Goal: Information Seeking & Learning: Learn about a topic

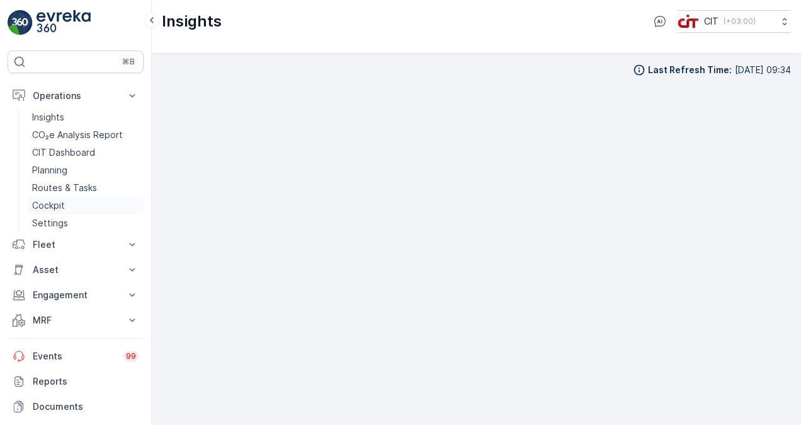
click at [51, 206] on p "Cockpit" at bounding box center [48, 205] width 33 height 13
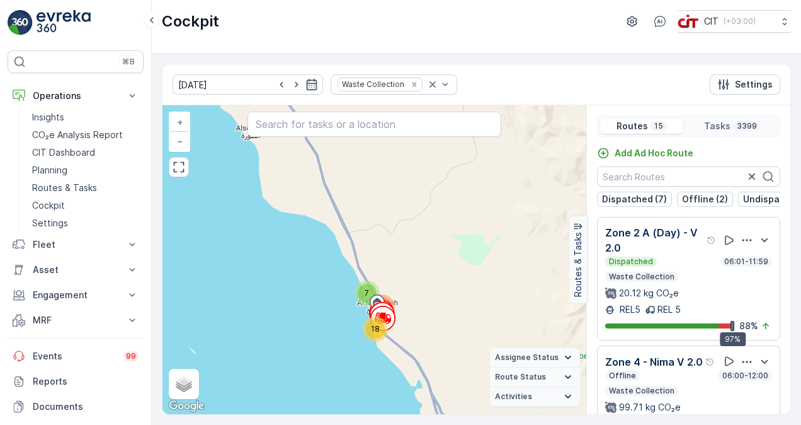
drag, startPoint x: 451, startPoint y: 369, endPoint x: 444, endPoint y: 316, distance: 53.5
click at [444, 316] on div "5 2 3 10 17 8 4 7 24 94 5 67 25 2 16 39 85 34 16 13 45 17 429 312 3 5 831 7 18 …" at bounding box center [375, 259] width 424 height 309
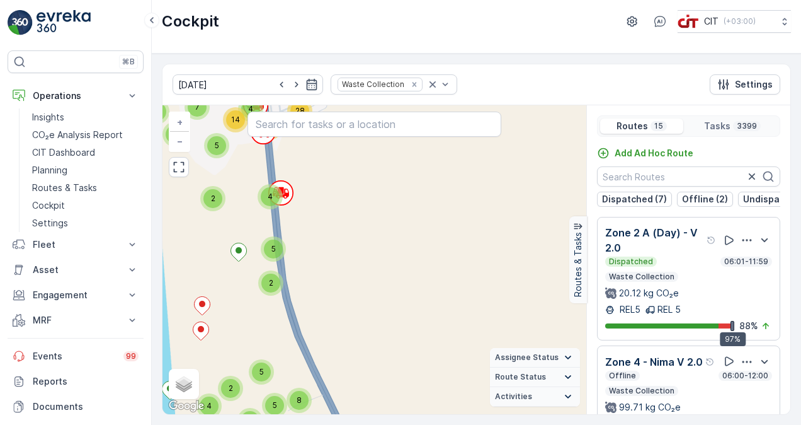
drag, startPoint x: 338, startPoint y: 220, endPoint x: 418, endPoint y: 369, distance: 169.1
click at [415, 365] on div "2 2 3 3 3 3 6 10 8 4 6 4 5 3 3 9 2 7 8 6 5 2 2 5 2 3 29 4 2 4 3 4 5 2 4 3 2 3 2…" at bounding box center [375, 259] width 424 height 309
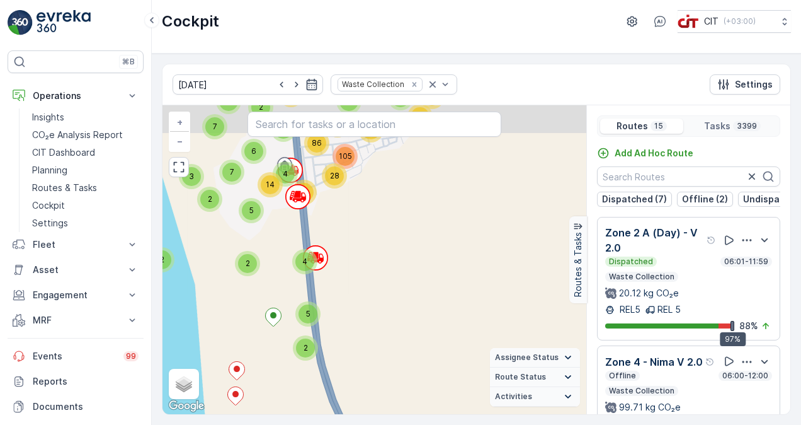
drag, startPoint x: 408, startPoint y: 289, endPoint x: 447, endPoint y: 367, distance: 88.2
click at [445, 363] on div "2 2 3 3 3 3 6 10 8 4 6 4 5 3 3 9 2 7 8 6 5 2 2 5 2 3 29 4 2 4 3 4 5 2 4 3 2 3 2…" at bounding box center [375, 259] width 424 height 309
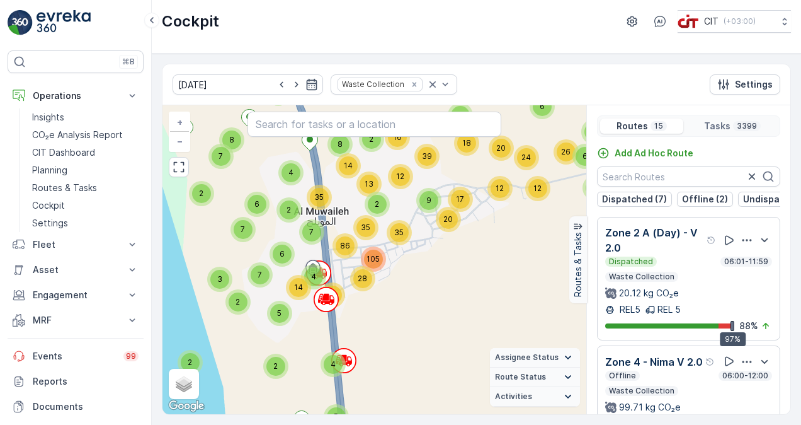
drag, startPoint x: 463, startPoint y: 255, endPoint x: 460, endPoint y: 277, distance: 22.3
click at [460, 277] on div "2 2 3 3 3 3 6 10 8 4 6 4 5 3 3 9 2 7 8 6 5 2 2 5 2 3 29 4 2 4 3 4 5 2 4 3 2 3 2…" at bounding box center [375, 259] width 424 height 309
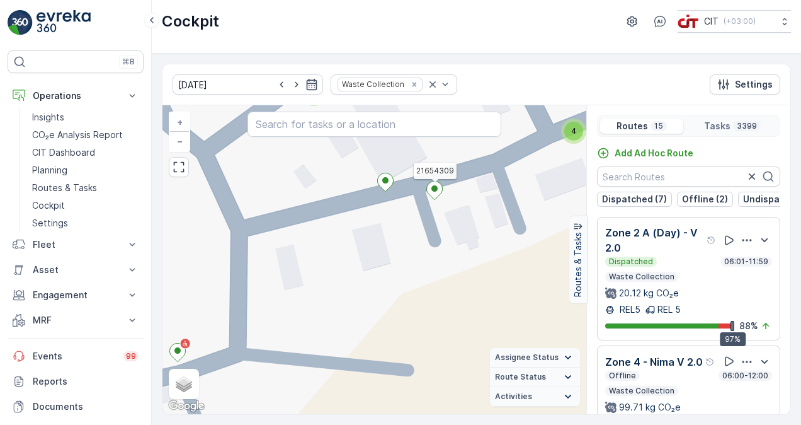
click at [437, 190] on icon at bounding box center [435, 190] width 16 height 18
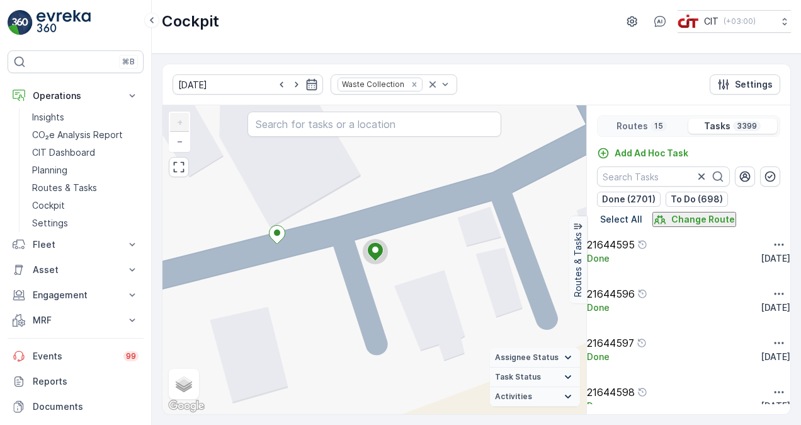
click at [640, 120] on p "Routes" at bounding box center [632, 126] width 31 height 13
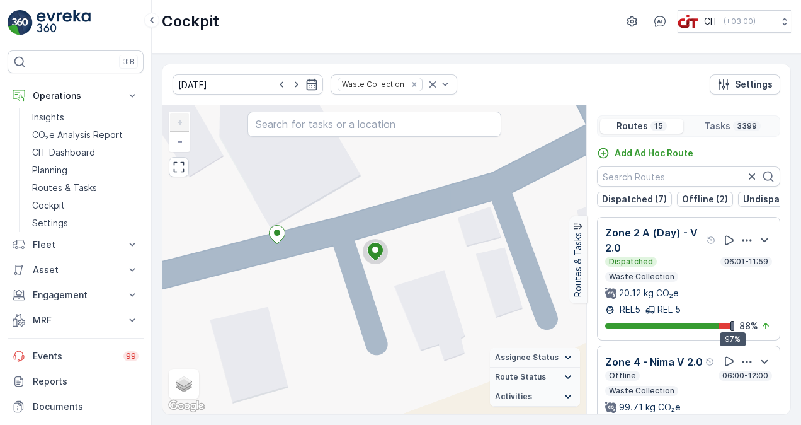
click at [571, 357] on icon at bounding box center [568, 357] width 6 height 4
click at [568, 320] on icon at bounding box center [568, 319] width 14 height 14
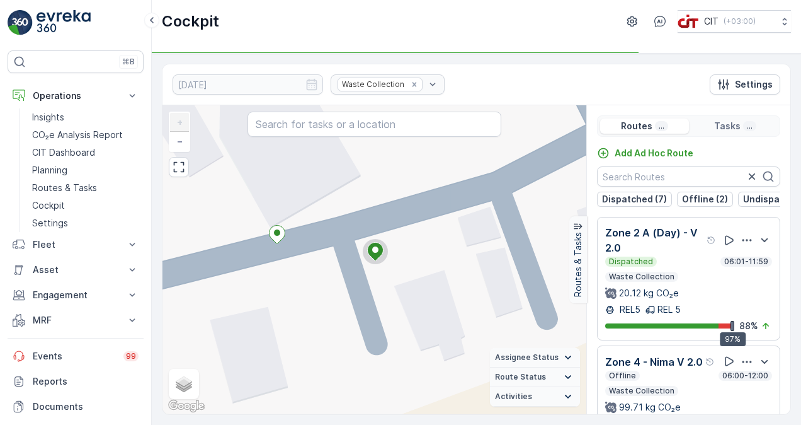
click at [569, 379] on icon at bounding box center [568, 377] width 14 height 14
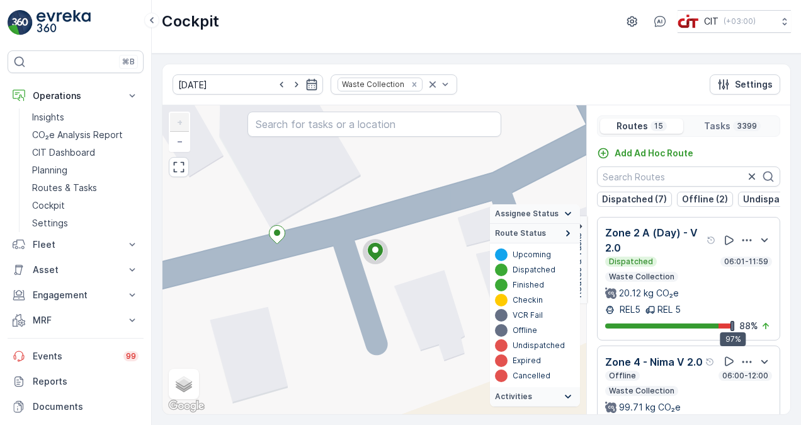
click at [568, 231] on icon at bounding box center [568, 233] width 14 height 14
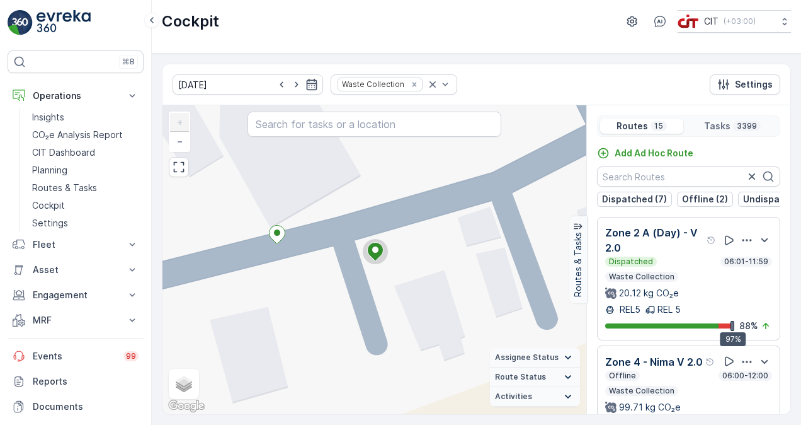
click at [568, 394] on icon at bounding box center [568, 396] width 14 height 14
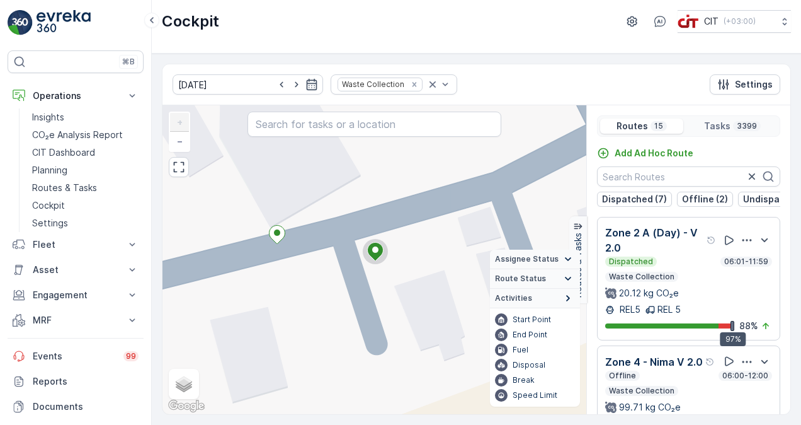
click at [568, 297] on icon at bounding box center [568, 298] width 4 height 6
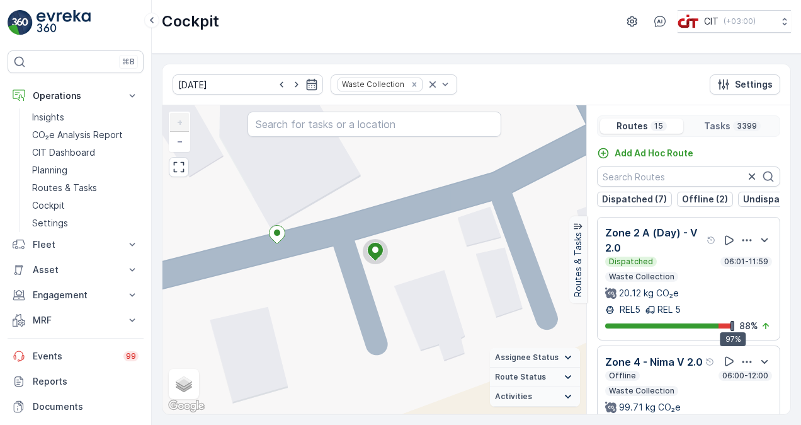
drag, startPoint x: 285, startPoint y: 291, endPoint x: 403, endPoint y: 273, distance: 119.7
click at [403, 273] on div "2 2 2 2 2 2 4 2 2 4 3 9 2 2 2 2 4 3 2 2 2 2 4 2 2 2 2 2 2 2 2 2 2 2 2 2 2 4 2 2…" at bounding box center [375, 259] width 424 height 309
click at [179, 137] on span "−" at bounding box center [180, 140] width 6 height 11
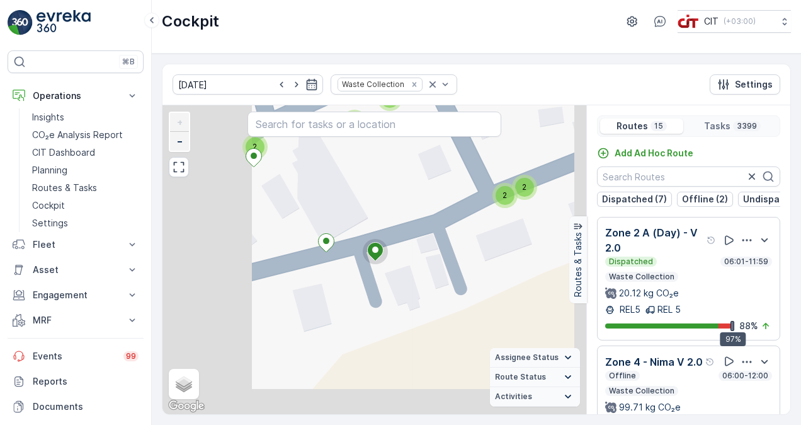
click at [179, 137] on span "−" at bounding box center [180, 140] width 6 height 11
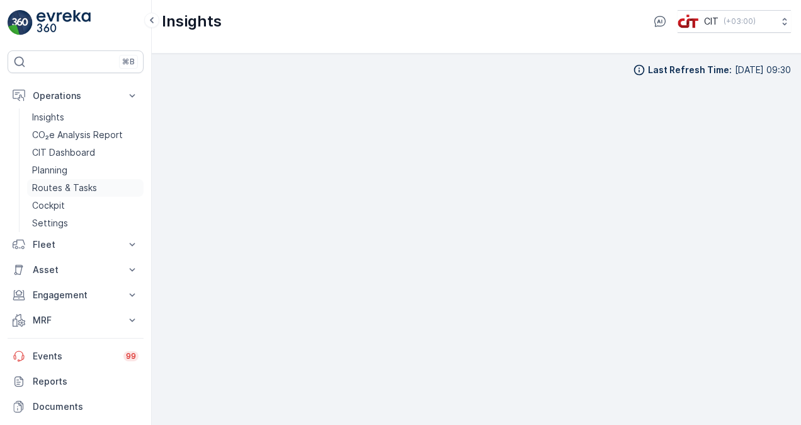
click at [67, 188] on p "Routes & Tasks" at bounding box center [64, 187] width 65 height 13
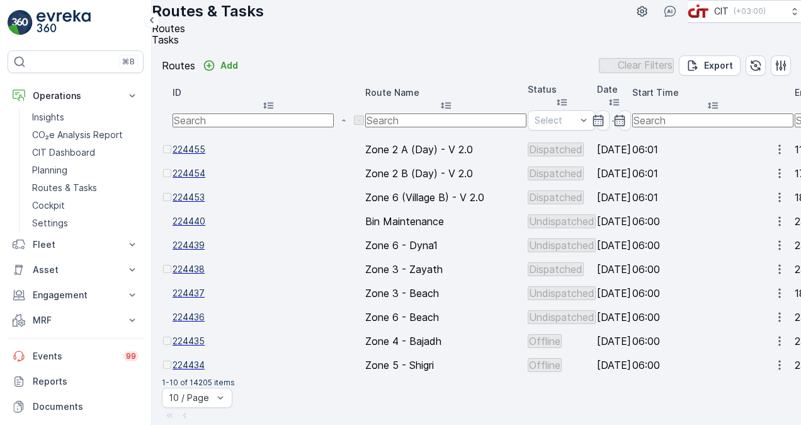
click at [779, 154] on icon "button" at bounding box center [780, 149] width 2 height 9
click at [765, 179] on span "See More Details" at bounding box center [752, 181] width 73 height 13
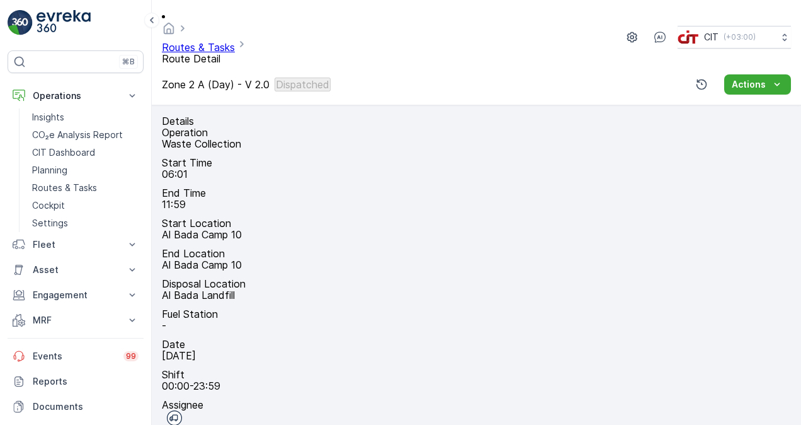
drag, startPoint x: 673, startPoint y: 202, endPoint x: 604, endPoint y: 276, distance: 101.6
drag, startPoint x: 596, startPoint y: 270, endPoint x: 627, endPoint y: 310, distance: 51.2
drag, startPoint x: 648, startPoint y: 180, endPoint x: 633, endPoint y: 256, distance: 77.0
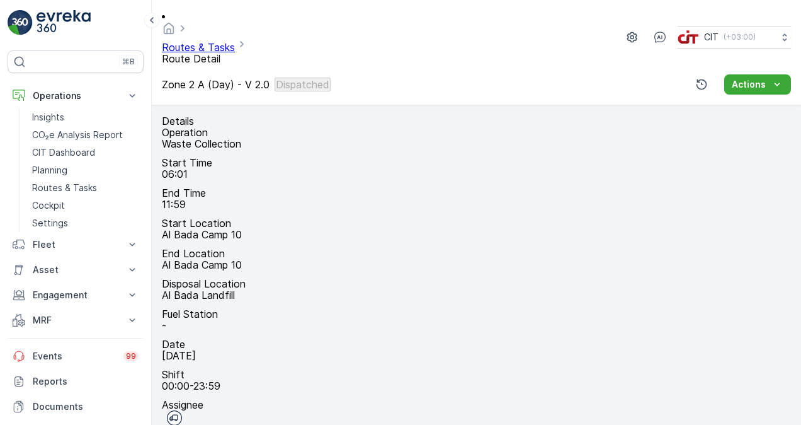
drag, startPoint x: 627, startPoint y: 171, endPoint x: 619, endPoint y: 256, distance: 84.9
drag, startPoint x: 610, startPoint y: 173, endPoint x: 602, endPoint y: 252, distance: 79.8
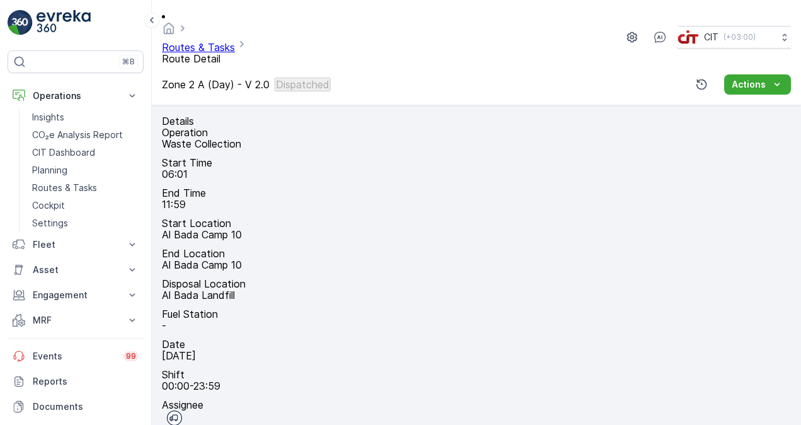
drag, startPoint x: 585, startPoint y: 288, endPoint x: 588, endPoint y: 198, distance: 90.2
drag, startPoint x: 530, startPoint y: 223, endPoint x: 432, endPoint y: 168, distance: 112.5
drag, startPoint x: 499, startPoint y: 188, endPoint x: 570, endPoint y: 198, distance: 71.8
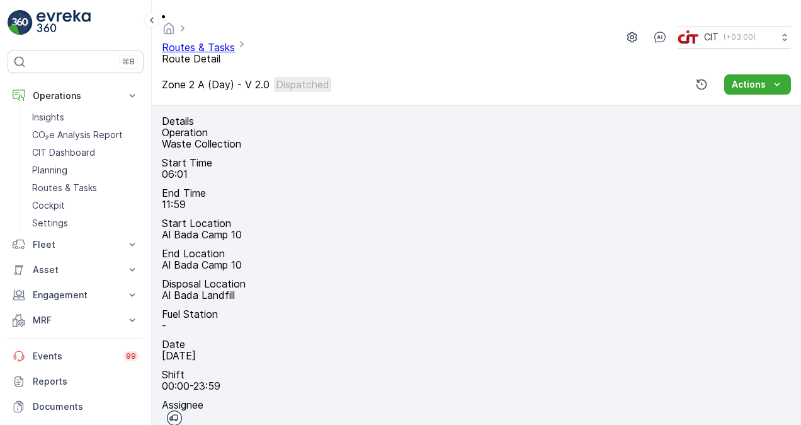
drag, startPoint x: 602, startPoint y: 194, endPoint x: 590, endPoint y: 222, distance: 30.4
drag, startPoint x: 499, startPoint y: 275, endPoint x: 512, endPoint y: 194, distance: 81.7
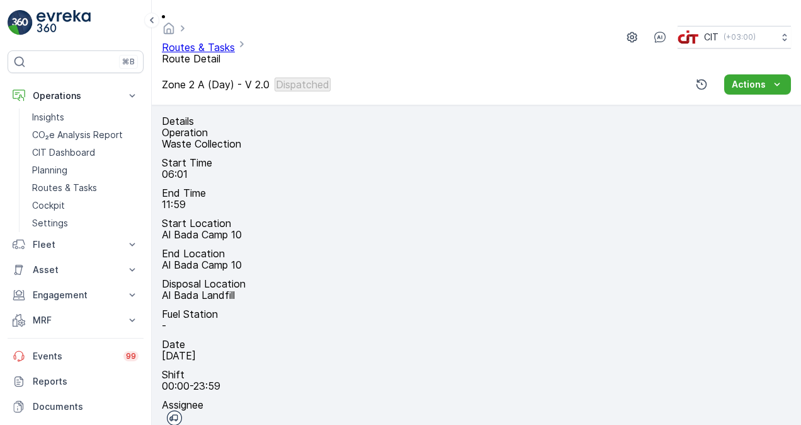
drag, startPoint x: 474, startPoint y: 302, endPoint x: 517, endPoint y: 179, distance: 129.9
drag, startPoint x: 573, startPoint y: 212, endPoint x: 614, endPoint y: 171, distance: 57.9
drag, startPoint x: 575, startPoint y: 313, endPoint x: 590, endPoint y: 236, distance: 78.9
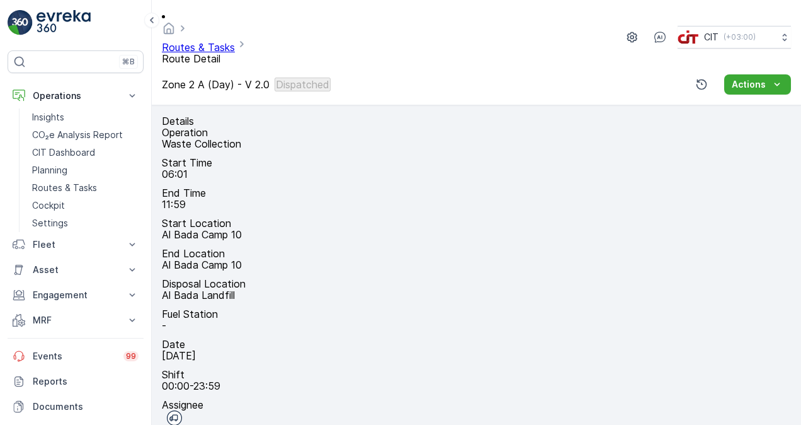
drag, startPoint x: 561, startPoint y: 181, endPoint x: 534, endPoint y: 323, distance: 144.8
drag, startPoint x: 578, startPoint y: 173, endPoint x: 588, endPoint y: 232, distance: 59.4
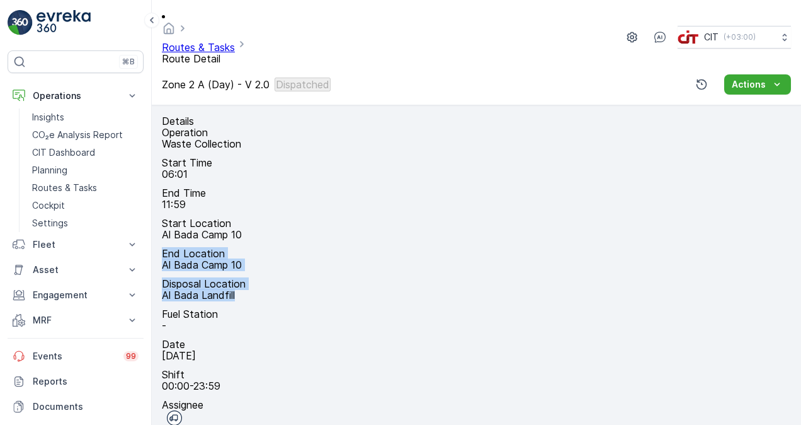
drag, startPoint x: 367, startPoint y: 193, endPoint x: 368, endPoint y: 244, distance: 51.7
click at [368, 244] on div "Details Operation Waste Collection Start Time 06:01 End Time 11:59 Start Locati…" at bounding box center [476, 406] width 629 height 582
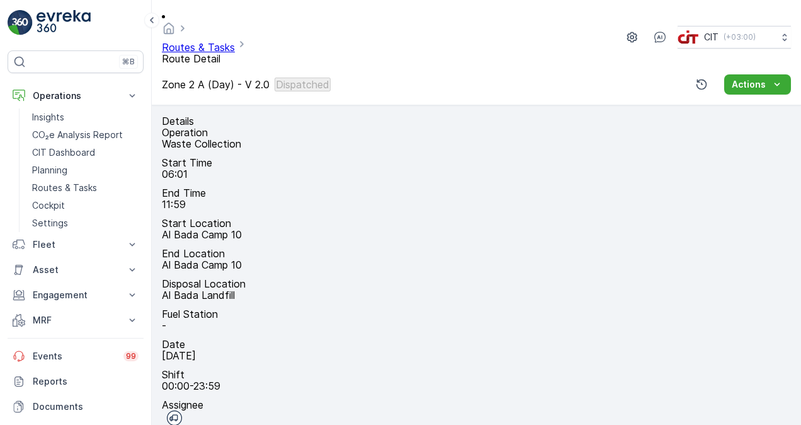
drag, startPoint x: 490, startPoint y: 258, endPoint x: 669, endPoint y: 259, distance: 178.9
drag, startPoint x: 589, startPoint y: 181, endPoint x: 528, endPoint y: 268, distance: 106.3
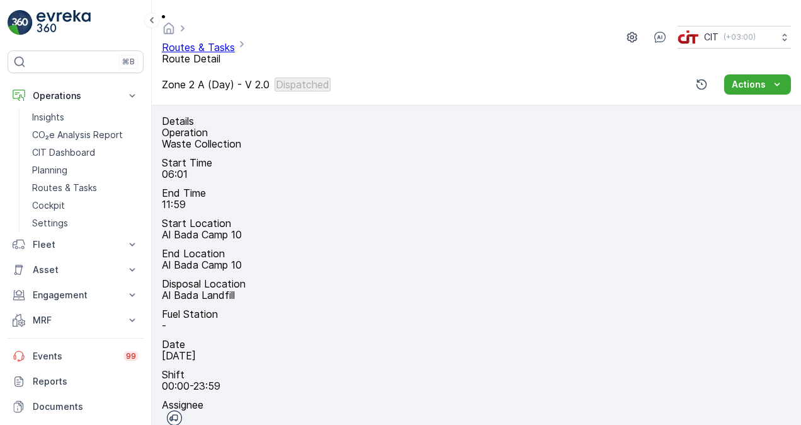
drag, startPoint x: 518, startPoint y: 301, endPoint x: 550, endPoint y: 203, distance: 103.4
drag, startPoint x: 504, startPoint y: 292, endPoint x: 538, endPoint y: 201, distance: 97.5
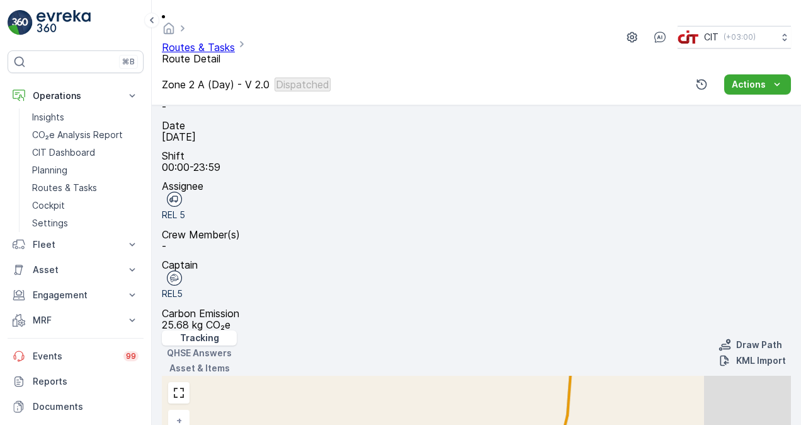
scroll to position [202, 0]
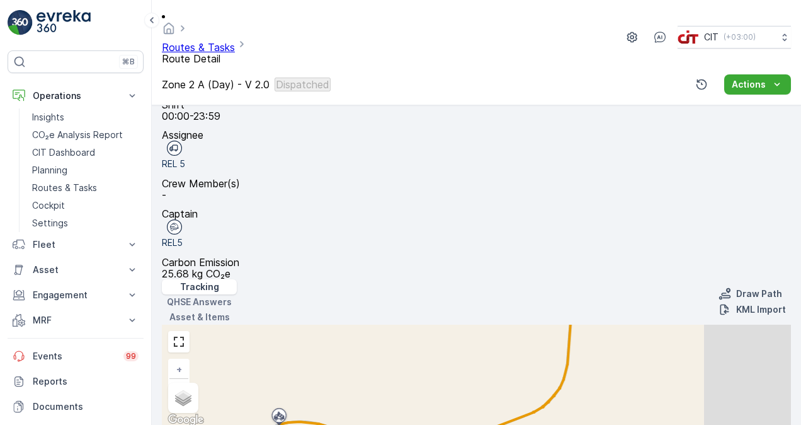
scroll to position [265, 0]
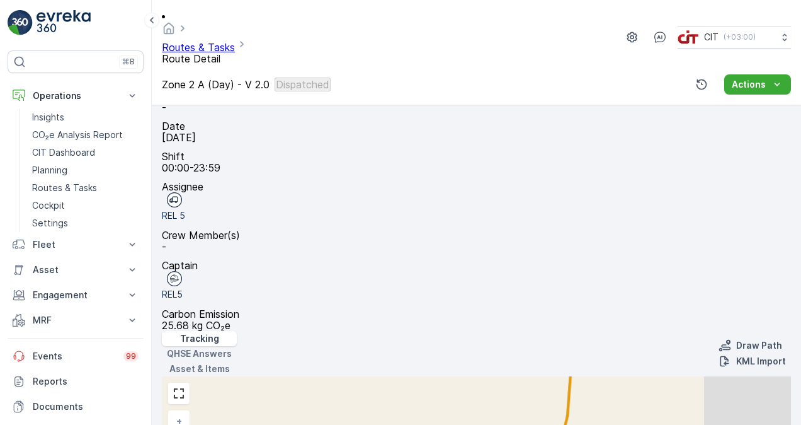
scroll to position [202, 0]
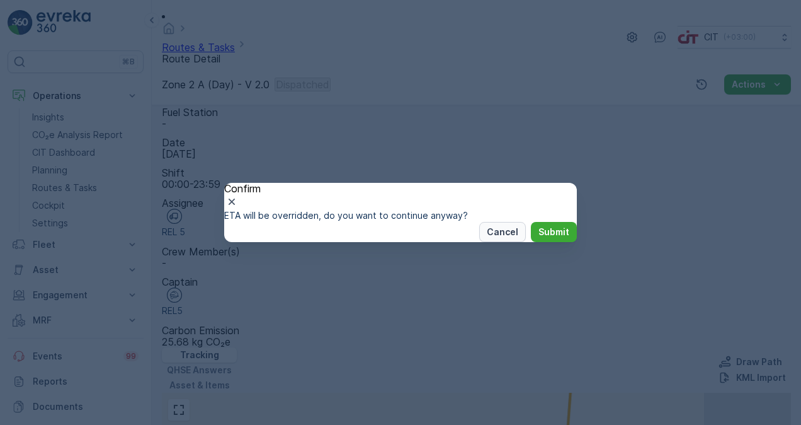
click at [487, 238] on p "Cancel" at bounding box center [502, 232] width 31 height 13
